Goal: Information Seeking & Learning: Learn about a topic

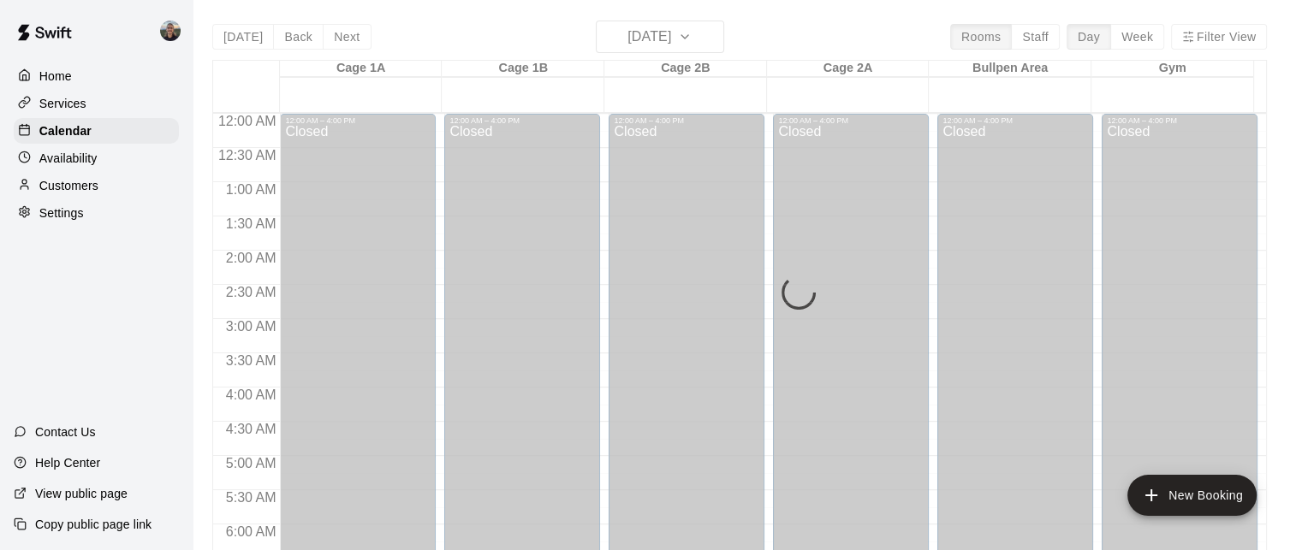
scroll to position [1100, 0]
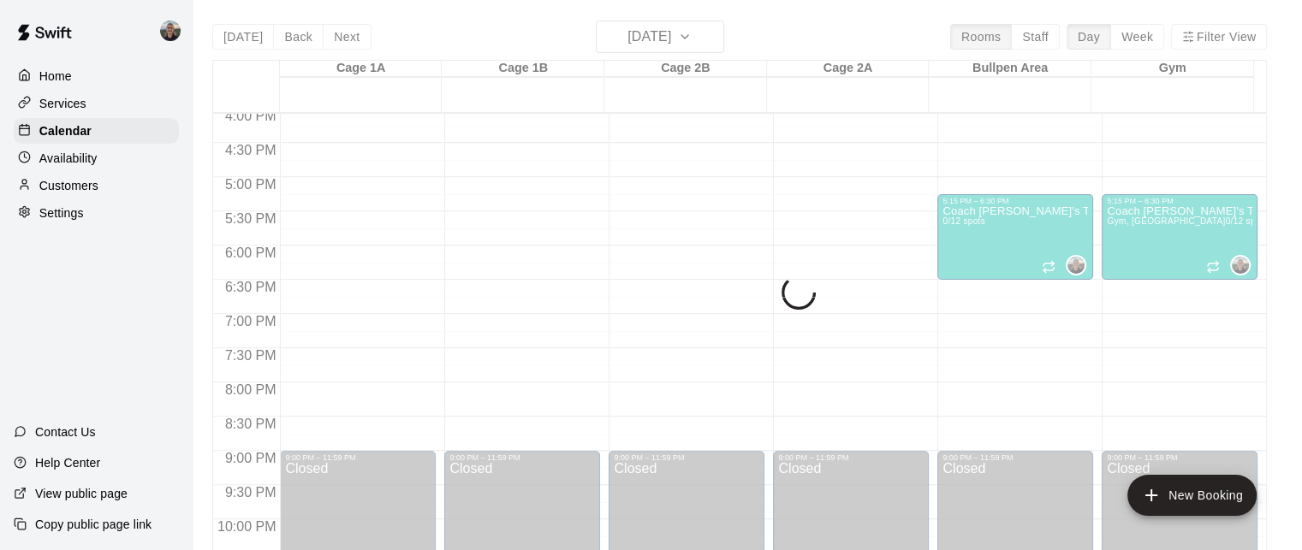
click at [143, 106] on div "Services" at bounding box center [96, 104] width 165 height 26
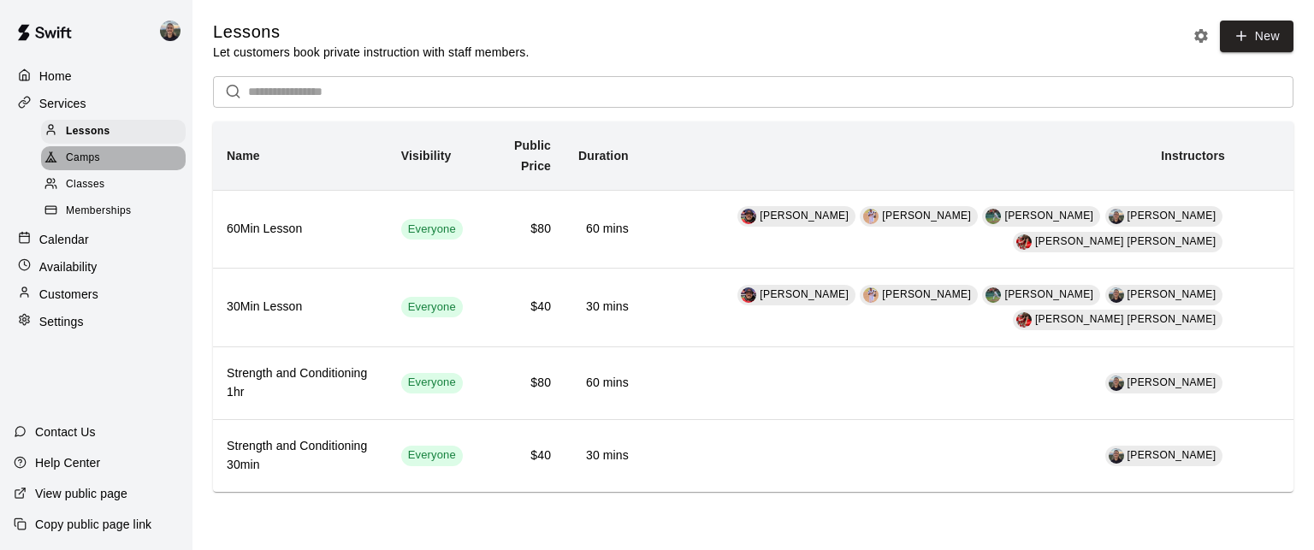
click at [157, 170] on div "Camps" at bounding box center [113, 158] width 145 height 24
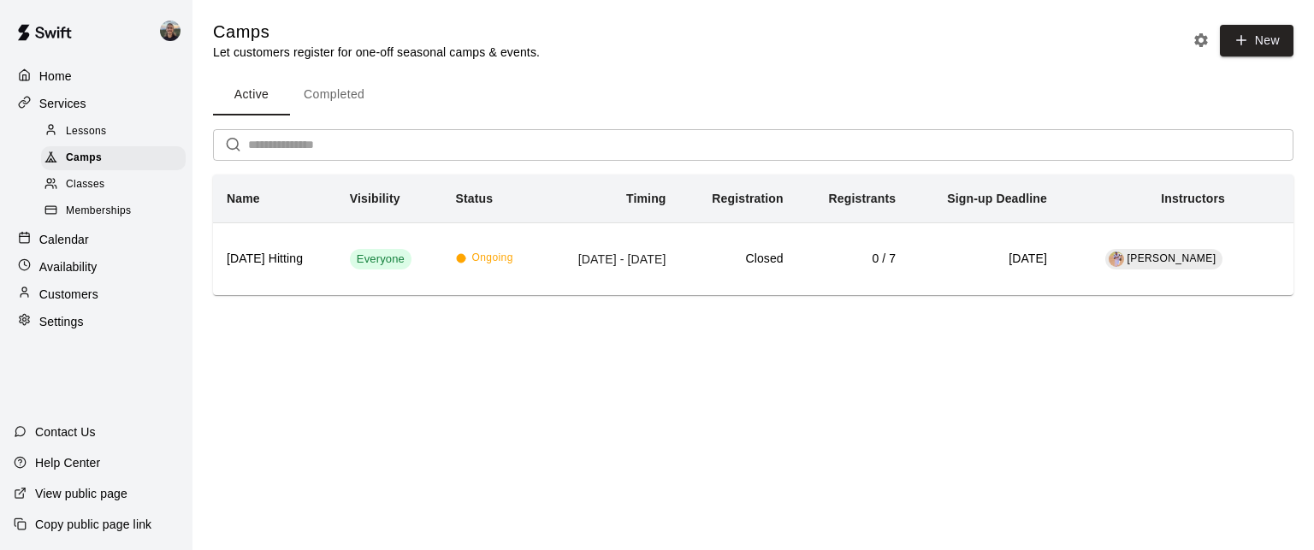
click at [157, 187] on div "Classes" at bounding box center [113, 185] width 145 height 24
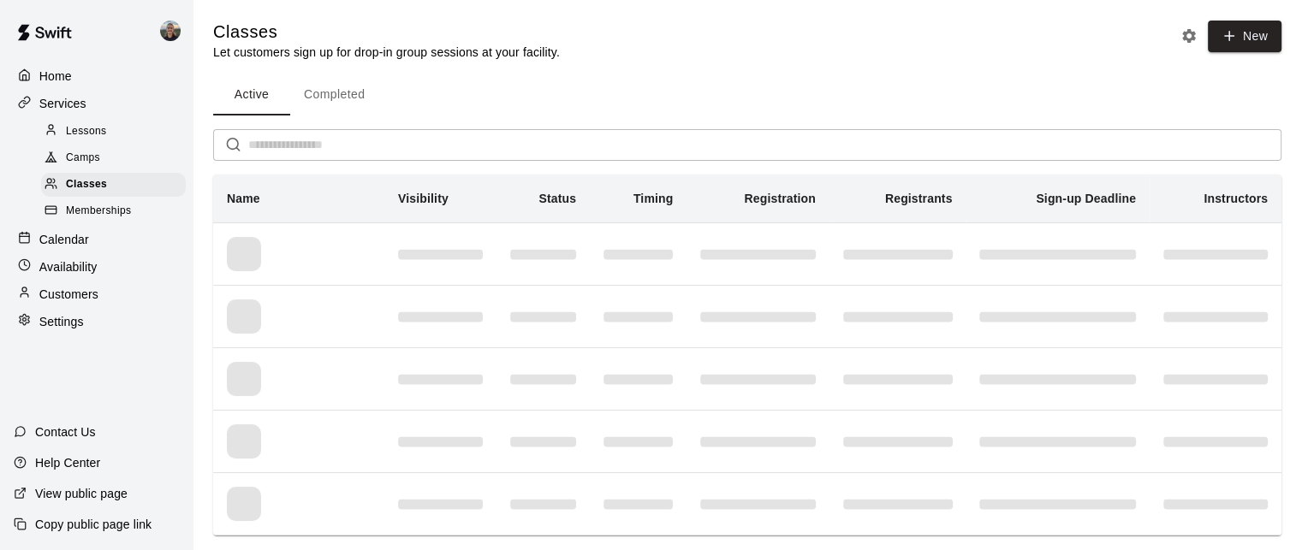
click at [152, 168] on div "Camps" at bounding box center [113, 158] width 145 height 24
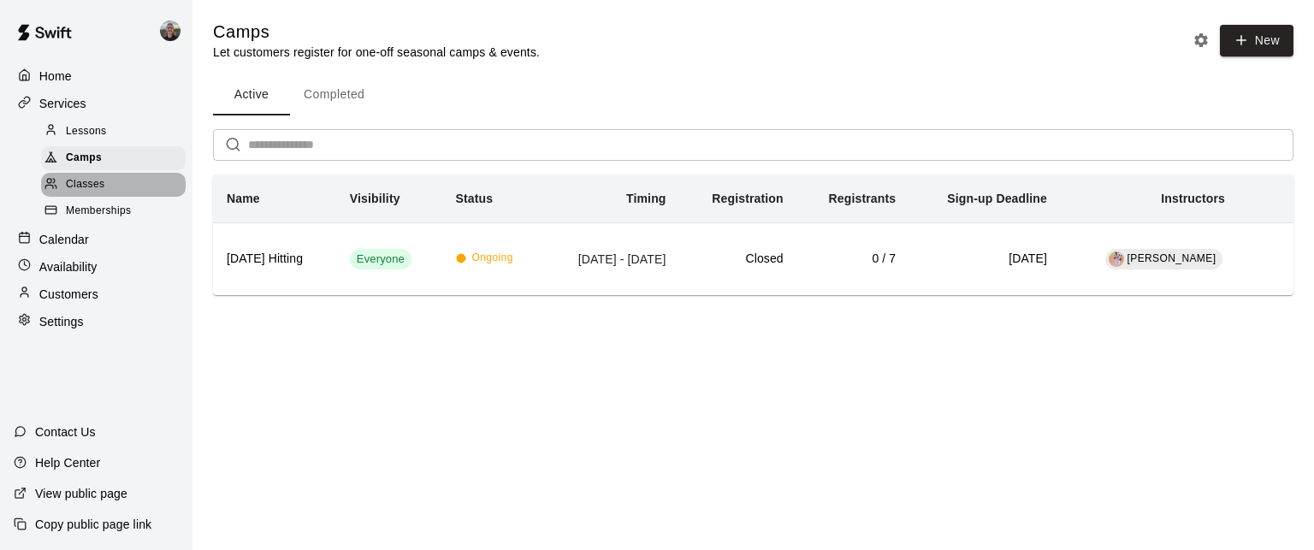
click at [159, 193] on div "Classes" at bounding box center [113, 185] width 145 height 24
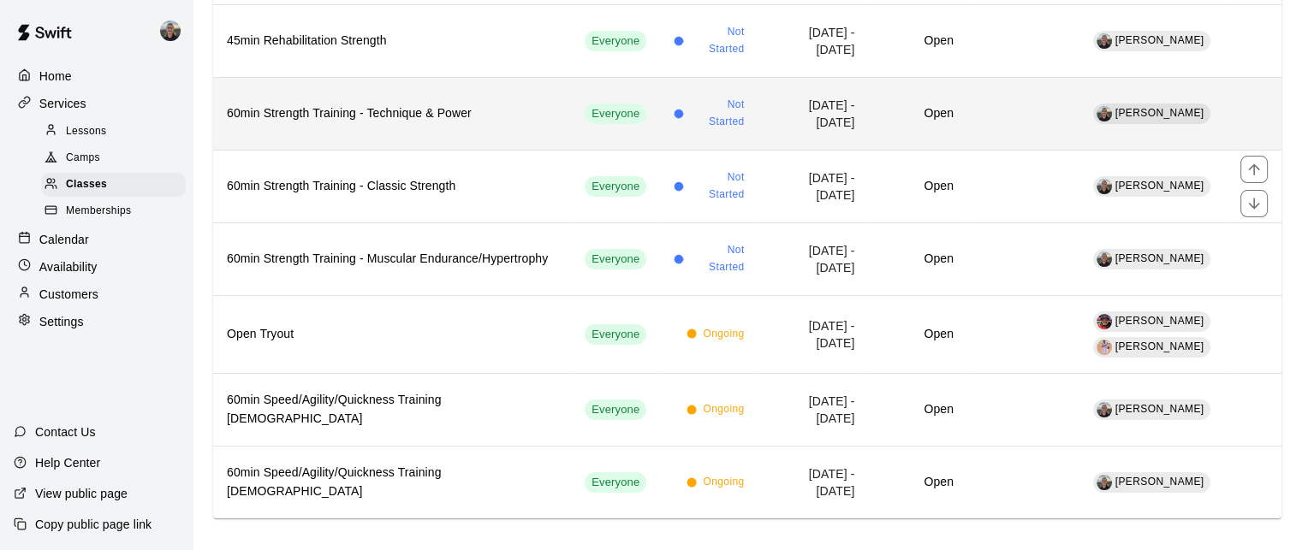
scroll to position [301, 0]
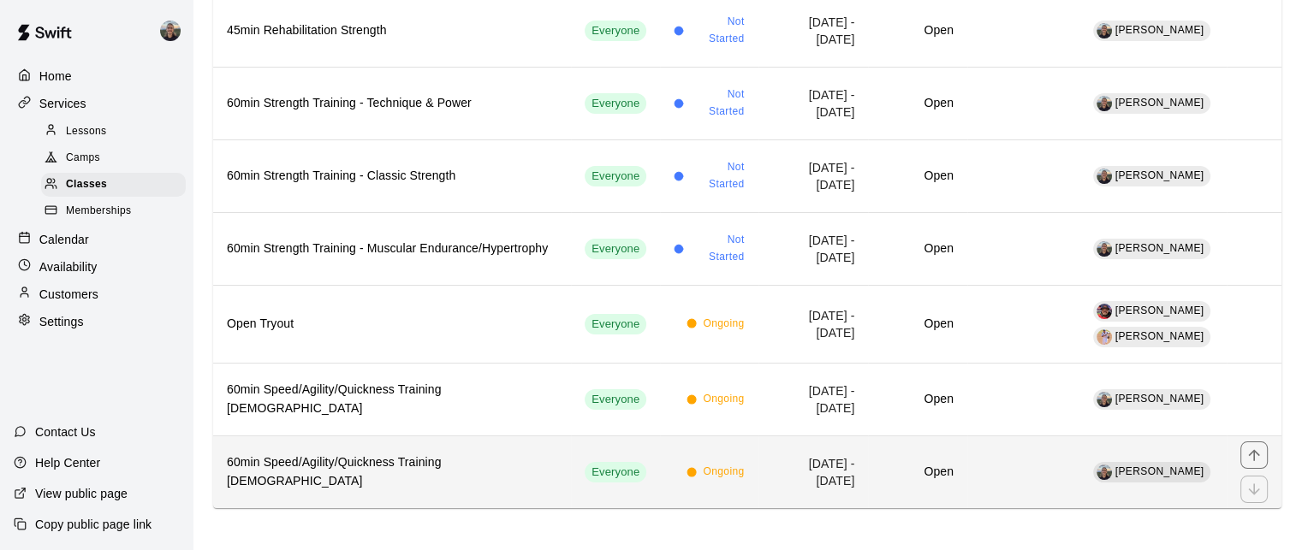
click at [483, 457] on h6 "60min Speed/Agility/Quickness Training [DEMOGRAPHIC_DATA]" at bounding box center [392, 473] width 330 height 38
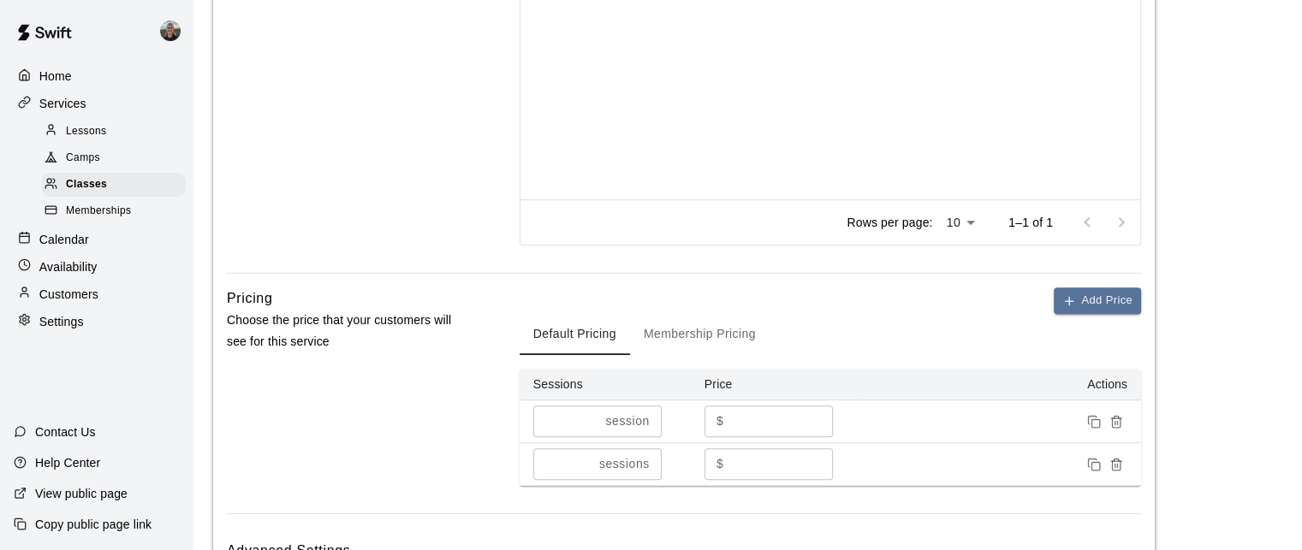
scroll to position [941, 0]
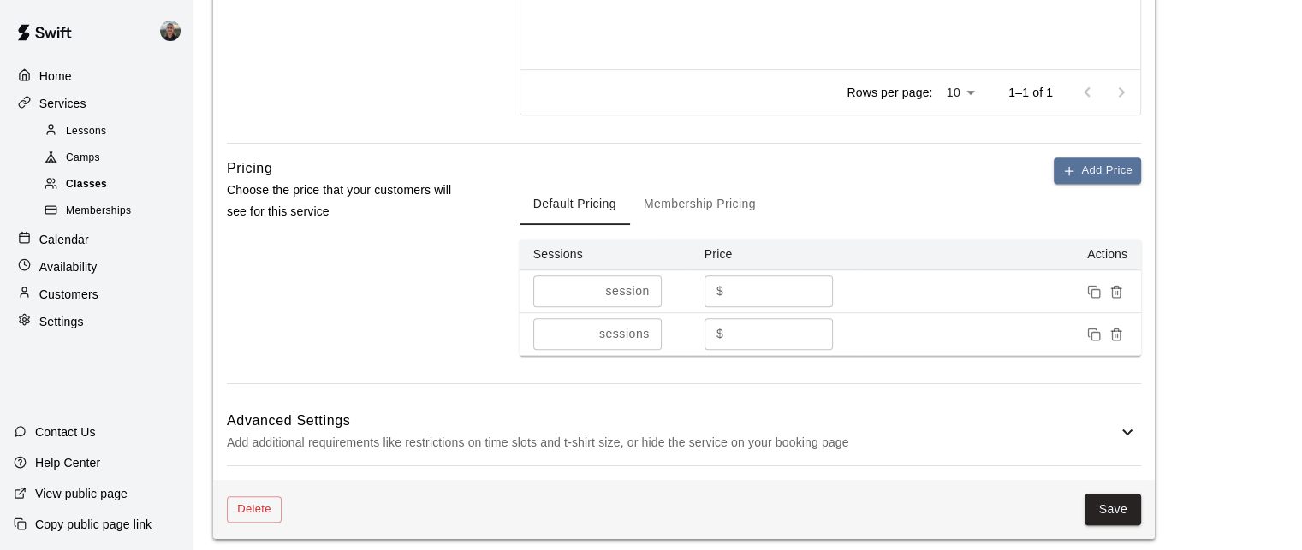
click at [144, 187] on div "Classes" at bounding box center [113, 185] width 145 height 24
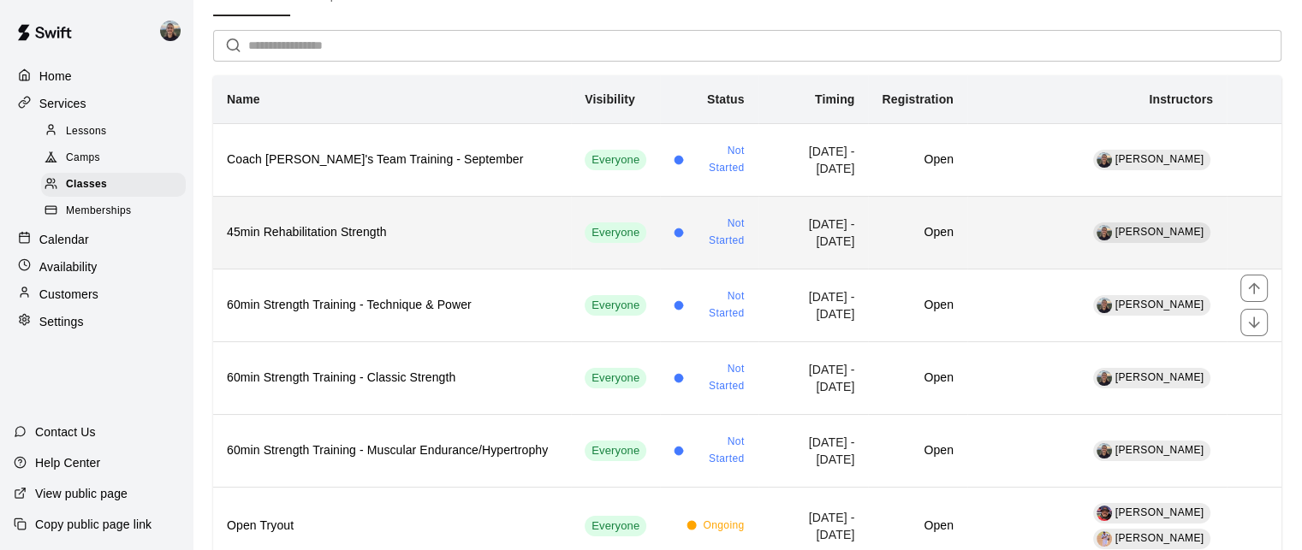
scroll to position [130, 0]
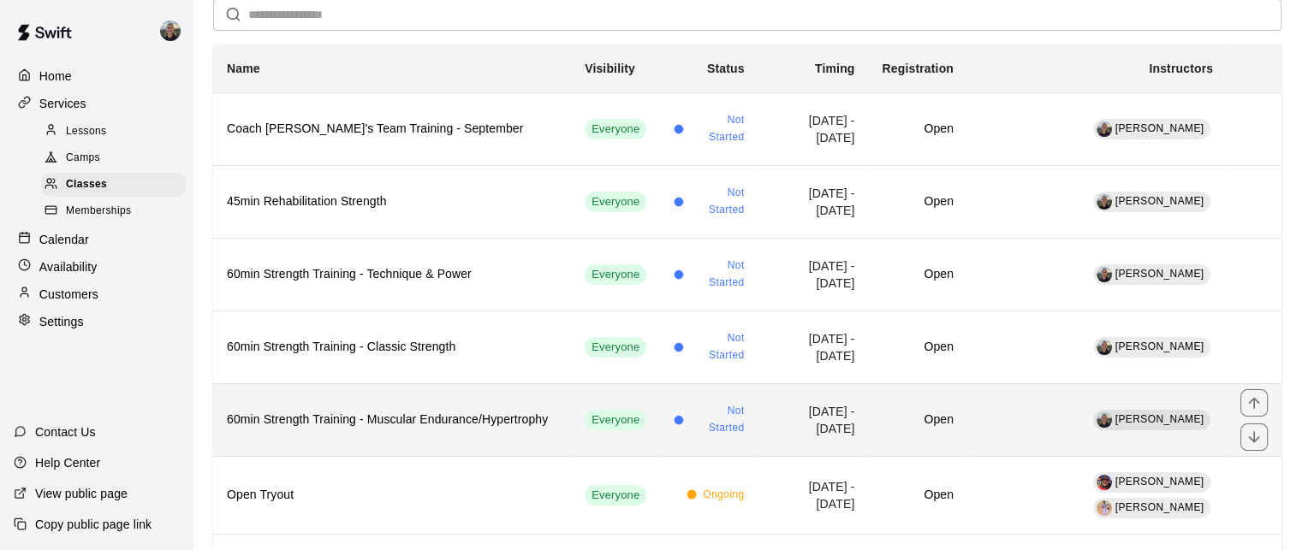
click at [411, 411] on h6 "60min Strength Training - Muscular Endurance/Hypertrophy" at bounding box center [392, 420] width 330 height 19
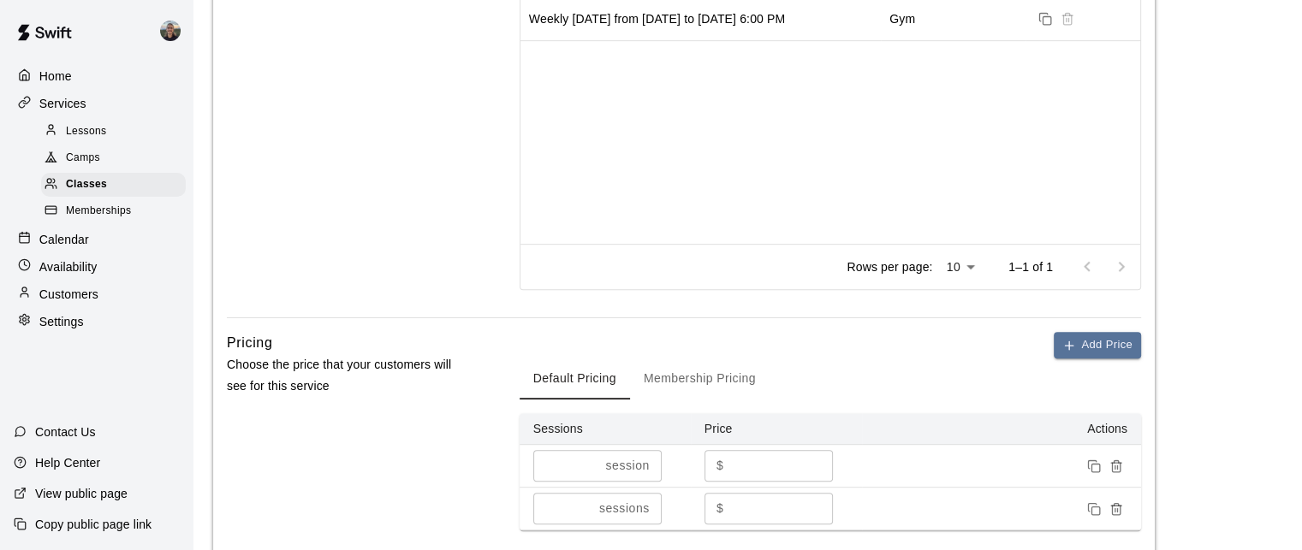
scroll to position [1030, 0]
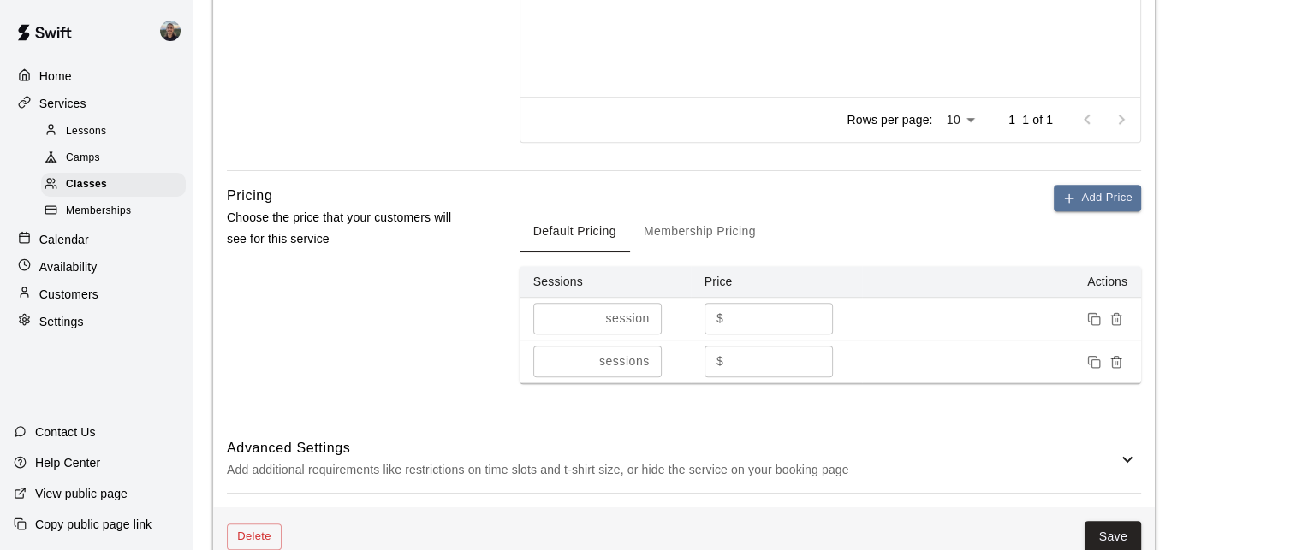
click at [663, 232] on button "Membership Pricing" at bounding box center [699, 231] width 139 height 41
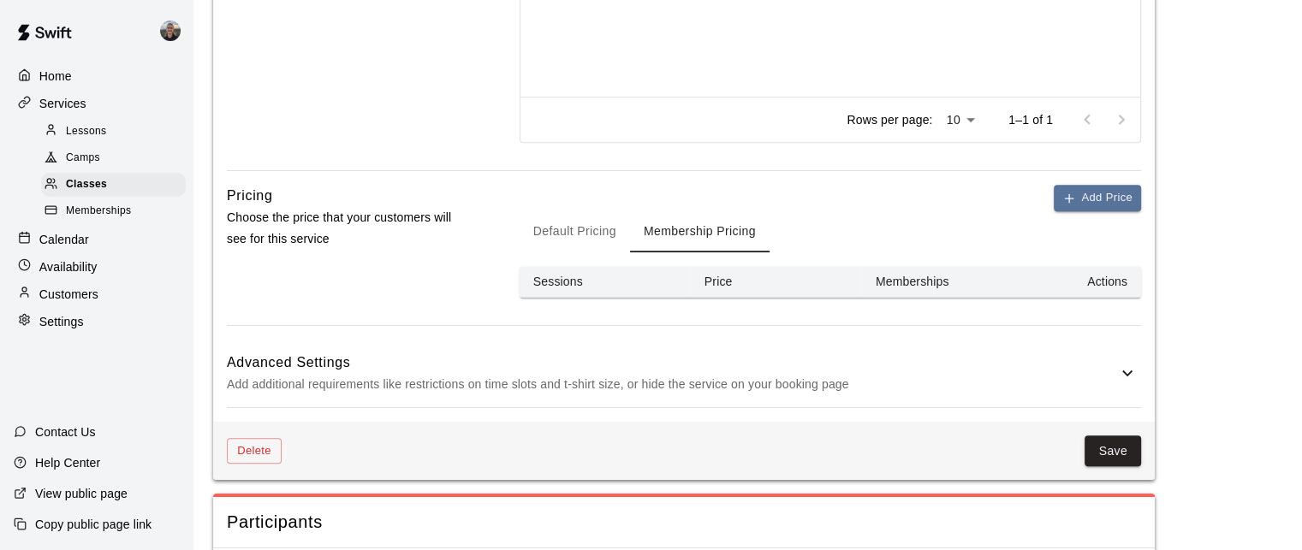
click at [563, 228] on button "Default Pricing" at bounding box center [574, 231] width 110 height 41
